Goal: Information Seeking & Learning: Learn about a topic

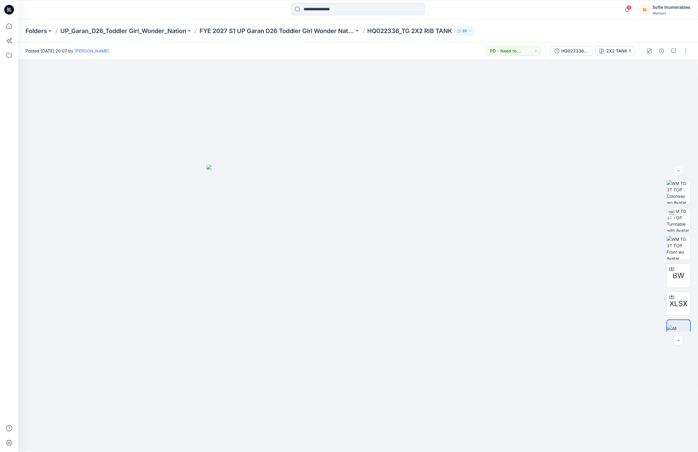
click at [252, 32] on p "FYE 2027 S1 UP Garan D26 Toddler Girl Wonder Nation" at bounding box center [277, 31] width 155 height 8
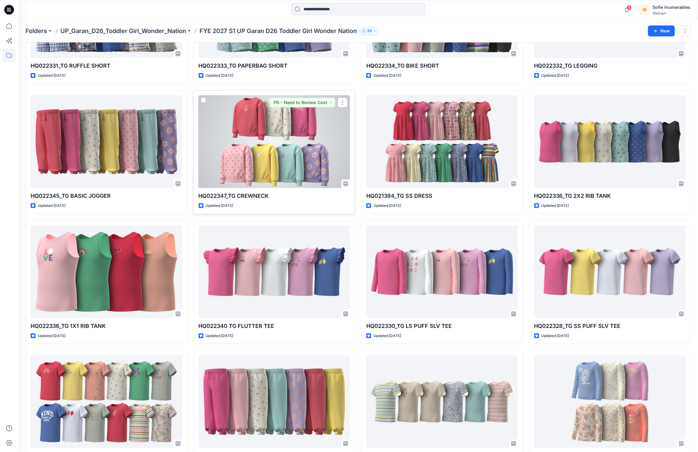
scroll to position [169, 0]
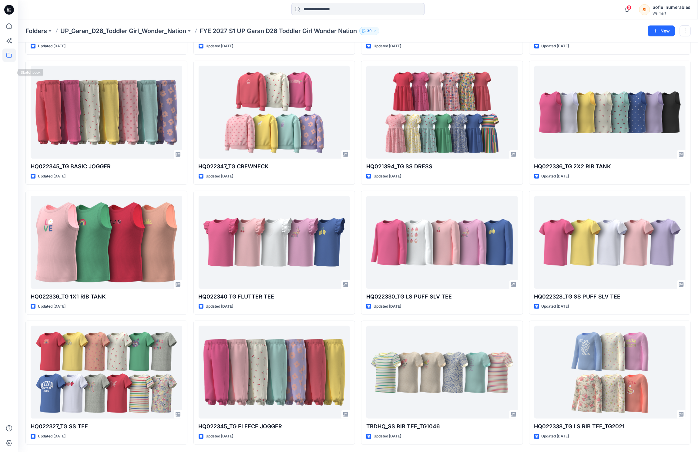
click at [5, 59] on icon at bounding box center [8, 55] width 13 height 13
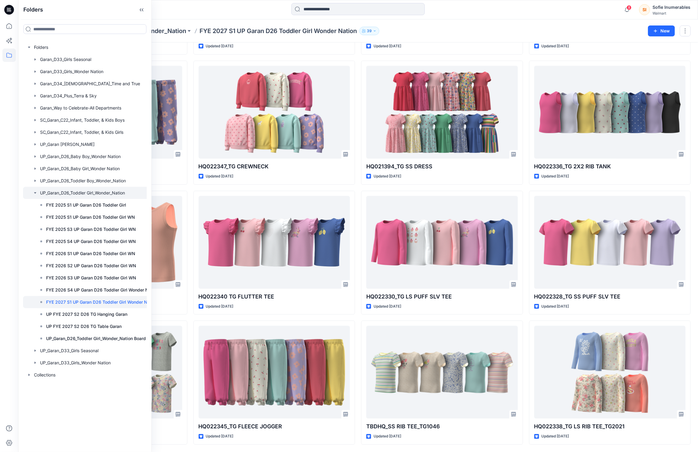
click at [37, 195] on icon "button" at bounding box center [35, 192] width 5 height 5
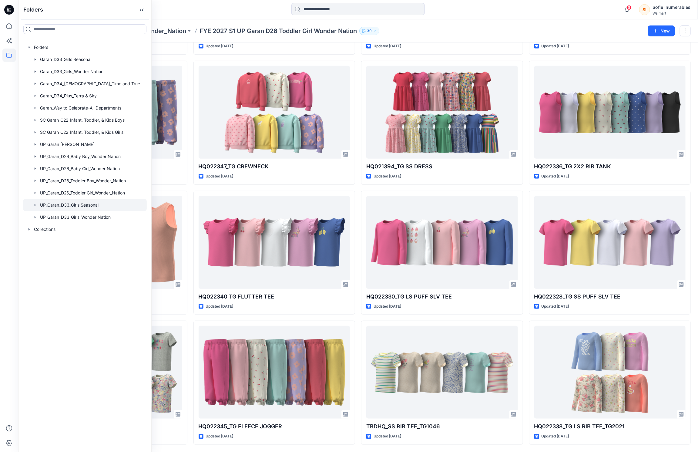
click at [51, 211] on div at bounding box center [85, 205] width 124 height 12
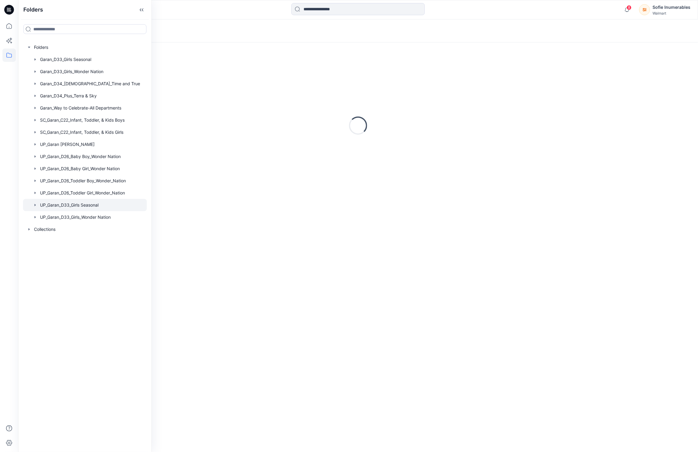
click at [38, 207] on icon "button" at bounding box center [35, 205] width 5 height 5
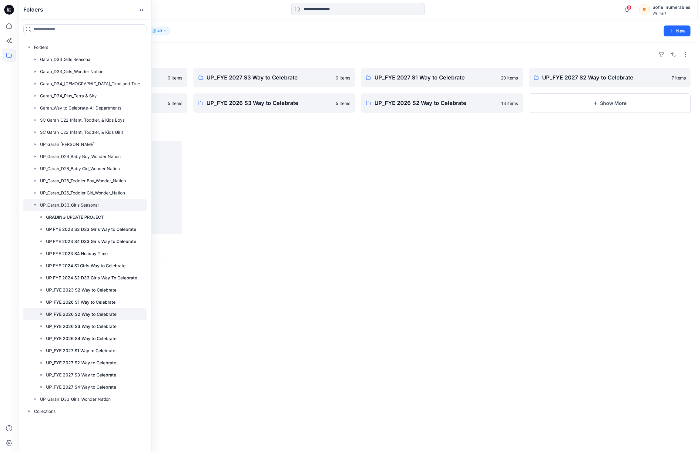
scroll to position [7, 0]
drag, startPoint x: 53, startPoint y: 345, endPoint x: 49, endPoint y: 311, distance: 33.9
click at [49, 311] on div "GRADING UPDATE PROJECT UP FYE 2023 S3 D33 Girls Way to Celebrate UP FYE 2023 S4…" at bounding box center [88, 302] width 118 height 182
click at [102, 366] on p "UP_FYE 2027 S2 Way to Celebrate" at bounding box center [81, 362] width 70 height 7
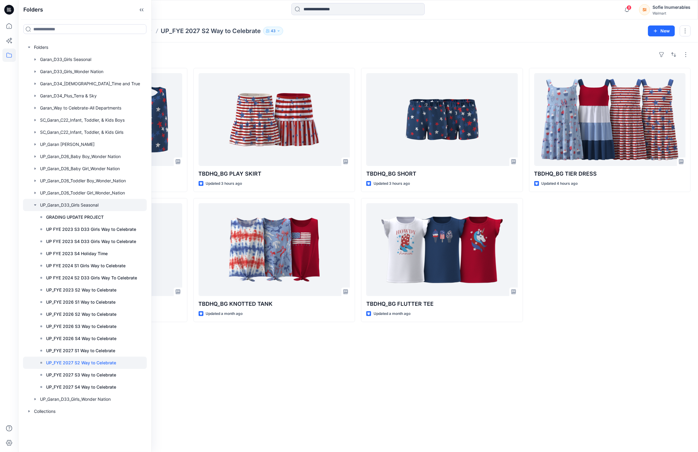
click at [36, 207] on icon "button" at bounding box center [35, 205] width 5 height 5
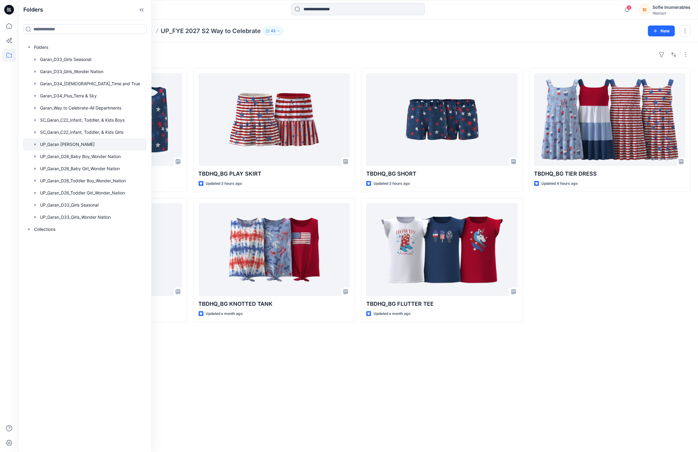
click at [37, 147] on icon "button" at bounding box center [35, 144] width 5 height 5
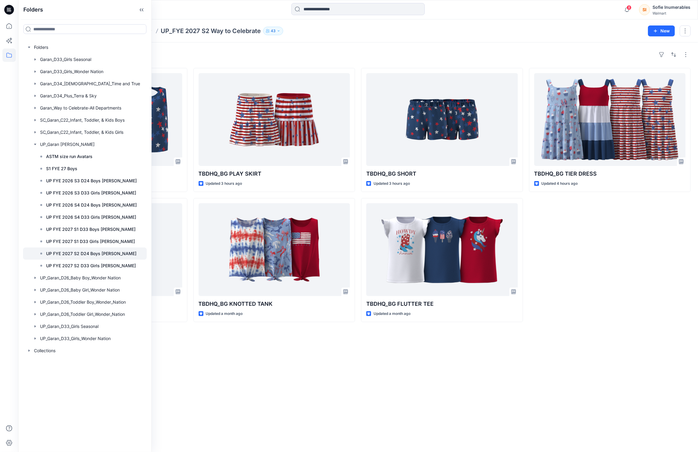
click at [68, 257] on p "UP FYE 2027 S2 D24 Boys Littles" at bounding box center [91, 253] width 90 height 7
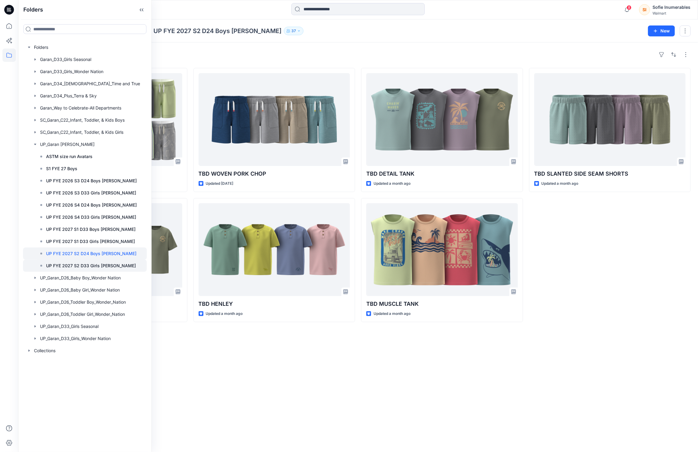
click at [111, 272] on div "UP FYE 2027 S2 D33 Girls [PERSON_NAME]" at bounding box center [91, 266] width 112 height 12
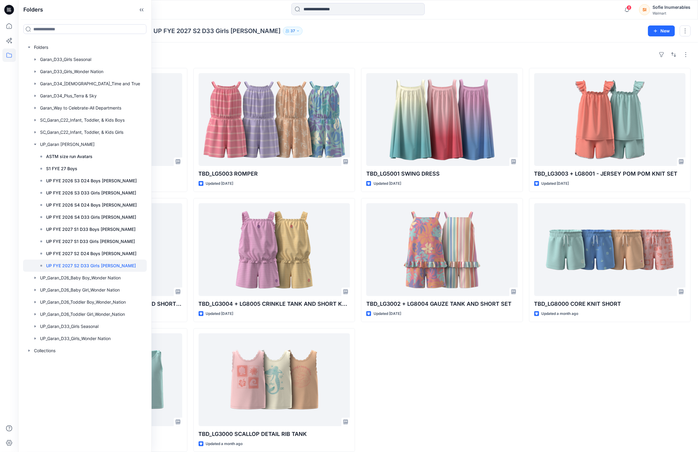
click at [393, 28] on div "Folders UP_Garan Littles UP FYE 2027 S2 D33 Girls Littles 37" at bounding box center [334, 31] width 618 height 8
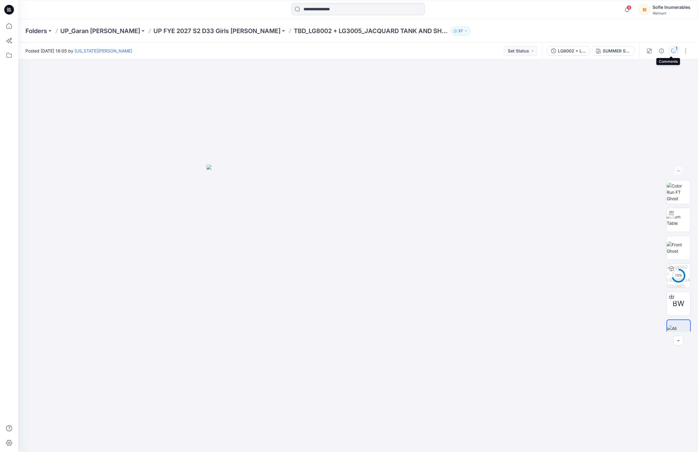
click at [674, 47] on div "1" at bounding box center [677, 48] width 6 height 6
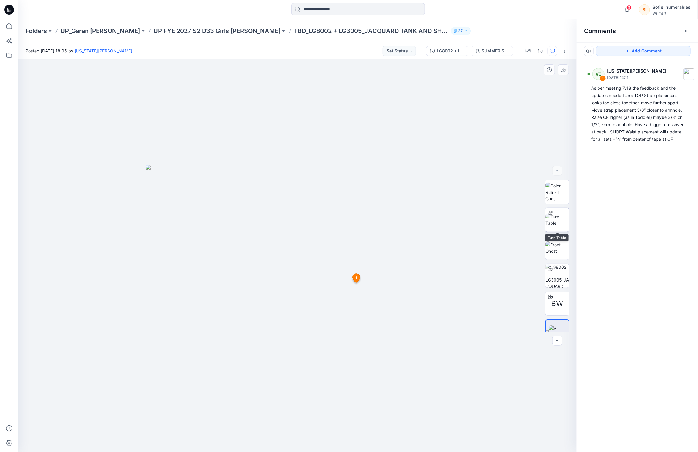
click at [553, 223] on img at bounding box center [558, 220] width 24 height 13
drag, startPoint x: 309, startPoint y: 441, endPoint x: 335, endPoint y: 409, distance: 41.9
click at [302, 440] on icon at bounding box center [298, 433] width 183 height 23
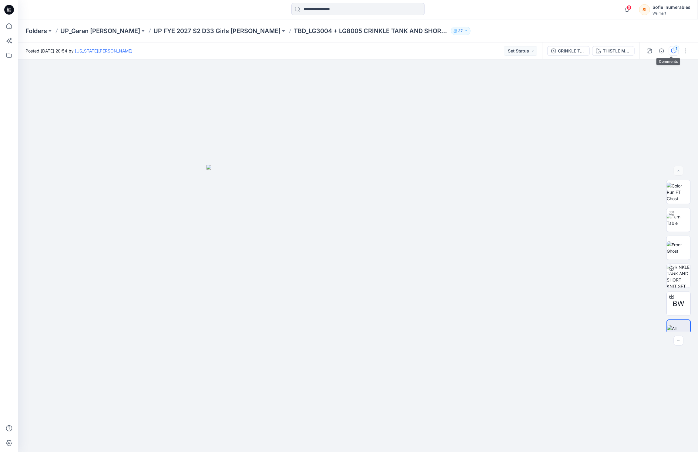
click at [672, 49] on icon "button" at bounding box center [674, 51] width 5 height 5
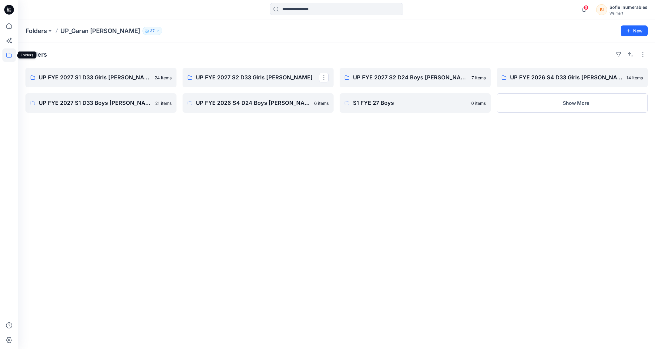
click at [9, 56] on icon at bounding box center [8, 55] width 13 height 13
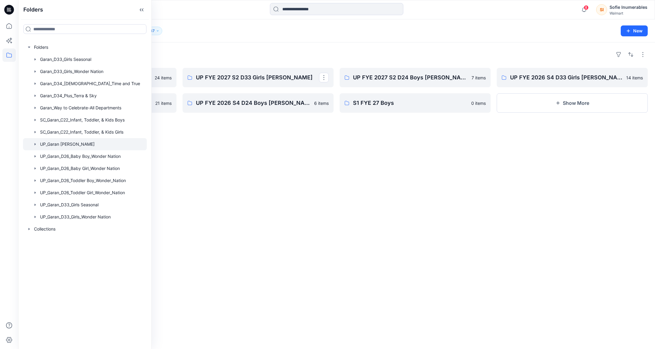
click at [38, 147] on icon "button" at bounding box center [35, 144] width 5 height 5
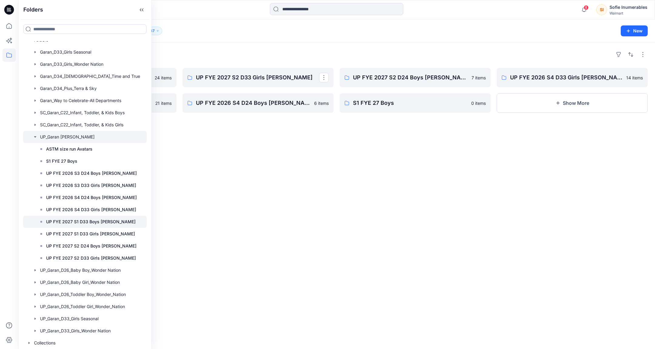
scroll to position [26, 0]
click at [75, 262] on p "UP FYE 2027 S2 D33 Girls [PERSON_NAME]" at bounding box center [91, 258] width 90 height 7
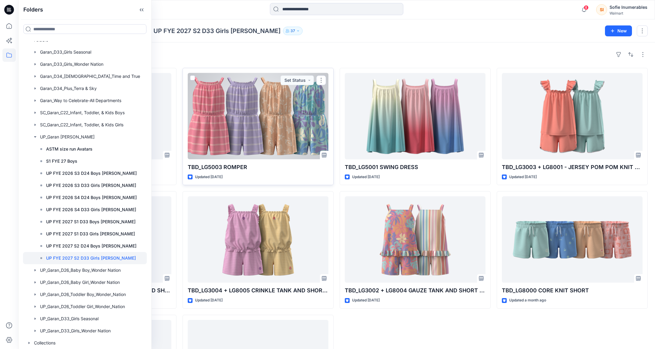
scroll to position [37, 0]
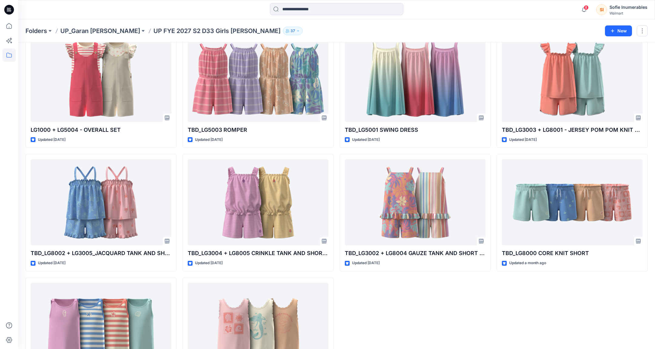
drag, startPoint x: 291, startPoint y: 218, endPoint x: 504, endPoint y: 2, distance: 303.3
click at [0, 0] on div "8 Notifications Tshara Payne has updated TBDHQ_BG TWIST TANK TOP with TBDHQ_BG …" at bounding box center [327, 183] width 655 height 440
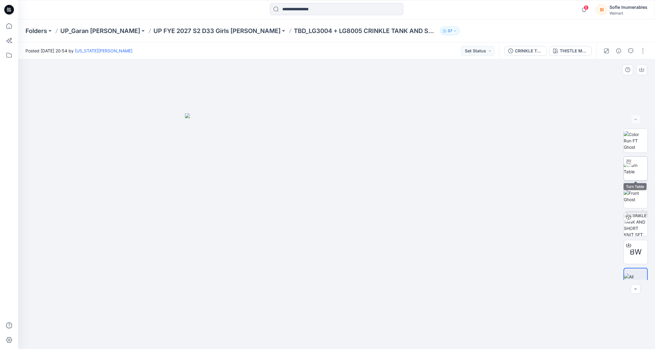
click at [639, 165] on img at bounding box center [636, 168] width 24 height 13
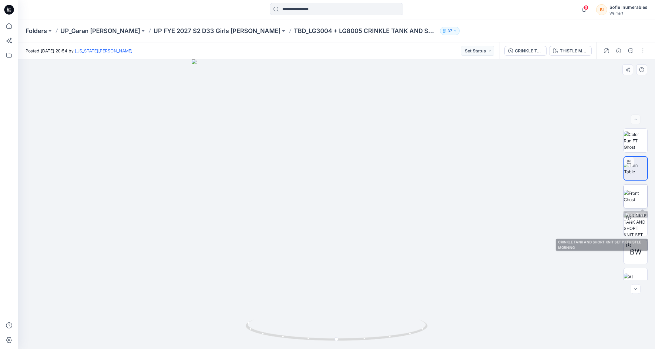
click at [638, 191] on img at bounding box center [636, 196] width 24 height 13
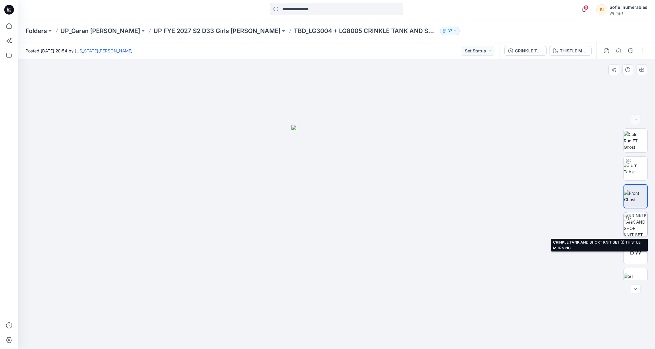
click at [634, 223] on img at bounding box center [636, 225] width 24 height 24
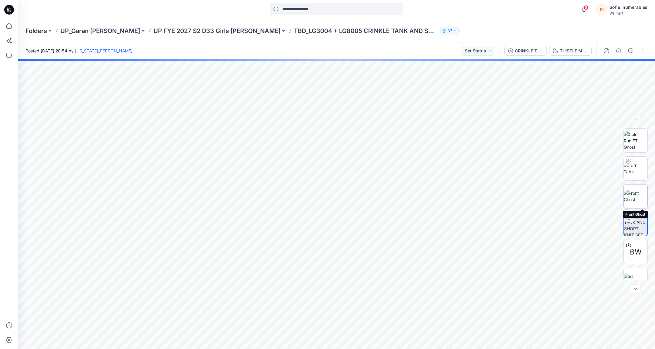
click at [635, 197] on img at bounding box center [636, 196] width 24 height 13
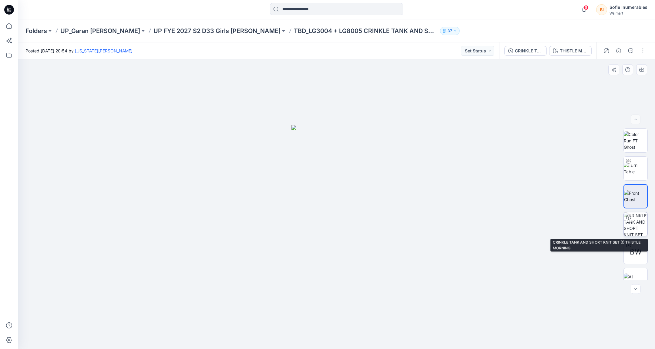
click at [635, 221] on img at bounding box center [636, 225] width 24 height 24
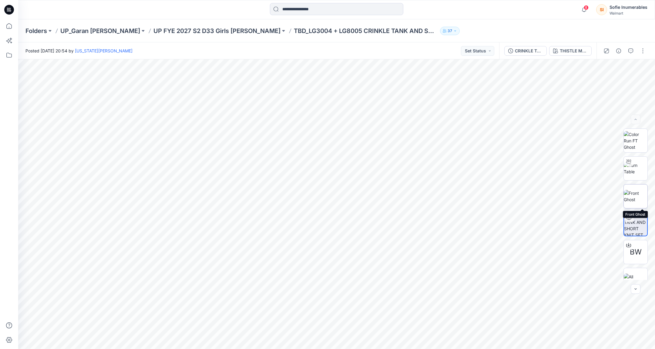
click at [633, 190] on img at bounding box center [636, 196] width 24 height 13
click at [636, 163] on img at bounding box center [636, 168] width 24 height 13
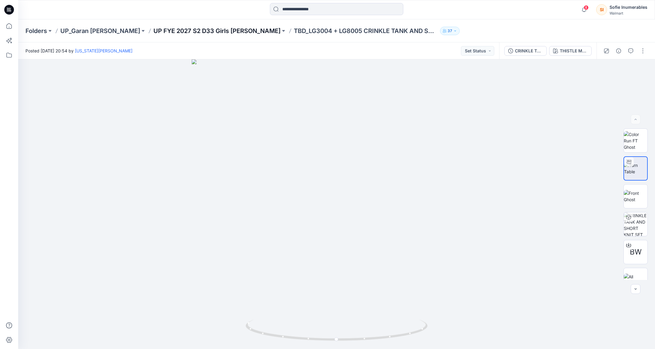
click at [180, 29] on p "UP FYE 2027 S2 D33 Girls [PERSON_NAME]" at bounding box center [216, 31] width 127 height 8
click at [641, 170] on img at bounding box center [636, 168] width 24 height 13
drag, startPoint x: 337, startPoint y: 342, endPoint x: 349, endPoint y: 340, distance: 11.9
click at [349, 340] on icon at bounding box center [337, 331] width 183 height 23
drag, startPoint x: 349, startPoint y: 341, endPoint x: 347, endPoint y: 338, distance: 4.2
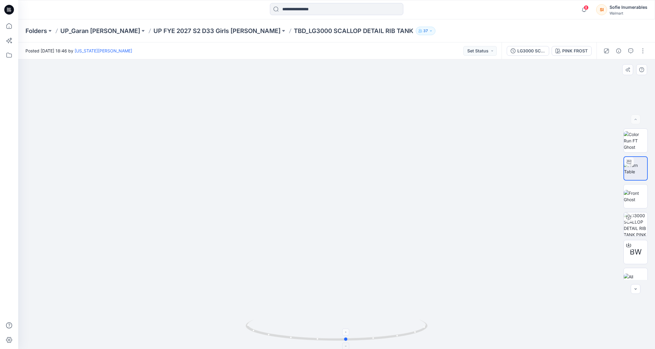
click at [347, 338] on icon at bounding box center [337, 331] width 183 height 23
click at [641, 163] on img at bounding box center [636, 168] width 24 height 13
drag, startPoint x: 341, startPoint y: 343, endPoint x: 352, endPoint y: 341, distance: 11.9
click at [352, 341] on icon at bounding box center [337, 331] width 183 height 23
drag, startPoint x: 345, startPoint y: 342, endPoint x: 289, endPoint y: 327, distance: 58.4
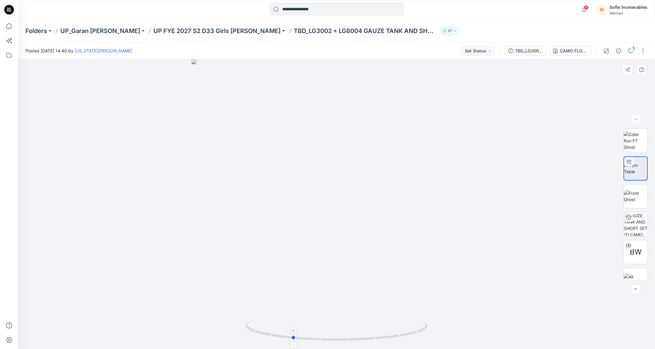
click at [289, 327] on icon at bounding box center [337, 331] width 183 height 23
click at [202, 28] on p "UP FYE 2027 S2 D33 Girls [PERSON_NAME]" at bounding box center [216, 31] width 127 height 8
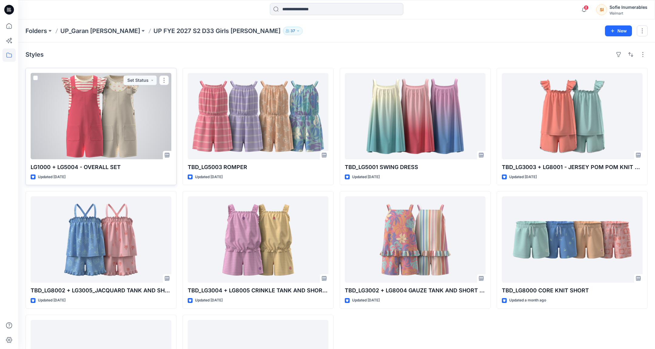
click at [96, 120] on div at bounding box center [101, 116] width 141 height 86
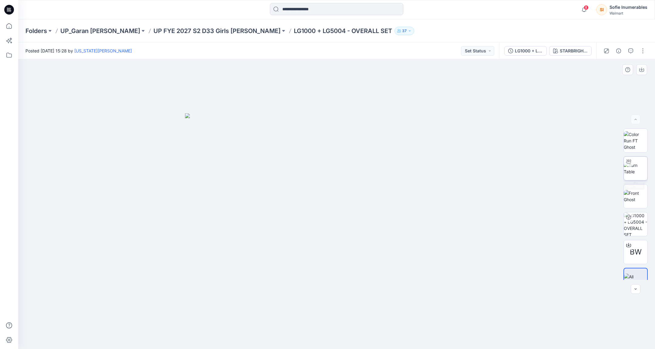
click at [626, 175] on img at bounding box center [636, 168] width 24 height 13
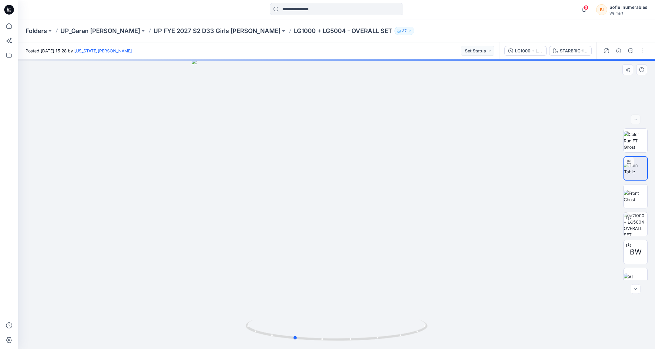
drag, startPoint x: 329, startPoint y: 303, endPoint x: 286, endPoint y: 305, distance: 42.8
click at [286, 305] on div at bounding box center [336, 204] width 637 height 290
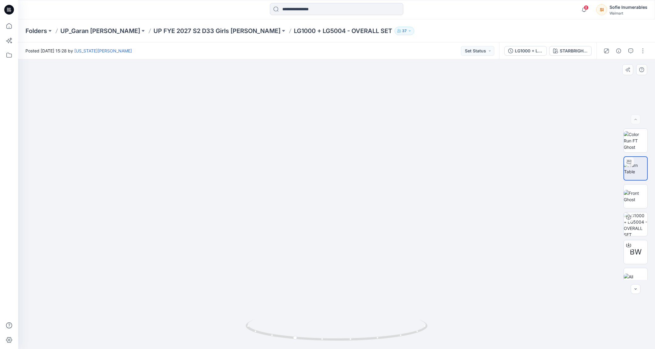
drag, startPoint x: 308, startPoint y: 282, endPoint x: 306, endPoint y: 270, distance: 12.3
drag, startPoint x: 295, startPoint y: 338, endPoint x: 337, endPoint y: 342, distance: 42.3
click at [337, 342] on icon at bounding box center [337, 331] width 183 height 23
drag, startPoint x: 340, startPoint y: 342, endPoint x: 434, endPoint y: 331, distance: 95.3
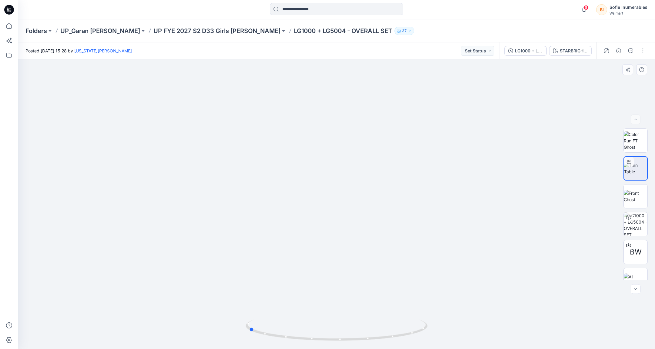
click at [434, 331] on div at bounding box center [336, 204] width 637 height 290
click at [640, 170] on img at bounding box center [636, 168] width 24 height 13
click at [639, 168] on img at bounding box center [636, 168] width 24 height 13
click at [649, 172] on div "BW BW" at bounding box center [635, 205] width 39 height 152
click at [638, 167] on img at bounding box center [636, 168] width 24 height 13
